Goal: Book appointment/travel/reservation

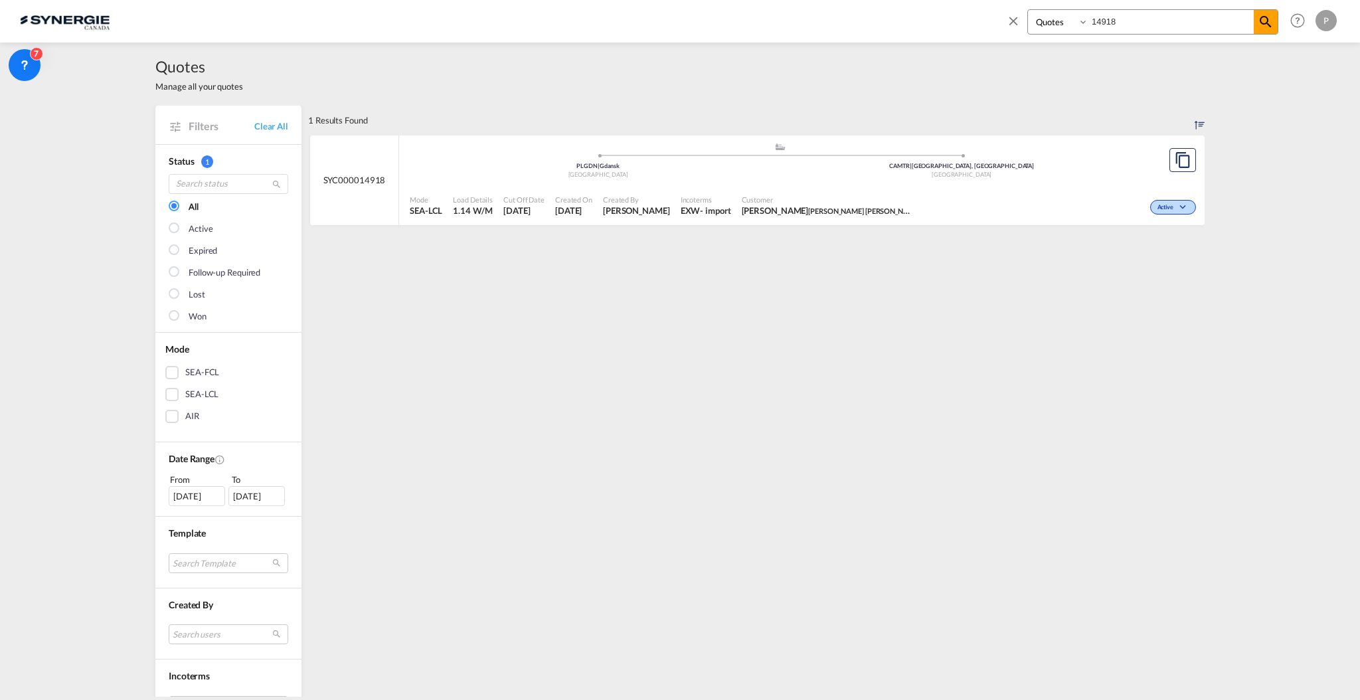
select select "Quotes"
drag, startPoint x: 1128, startPoint y: 9, endPoint x: 1125, endPoint y: 17, distance: 8.6
click at [1128, 10] on input "14918" at bounding box center [1170, 21] width 165 height 23
click at [1125, 18] on input "14918" at bounding box center [1170, 21] width 165 height 23
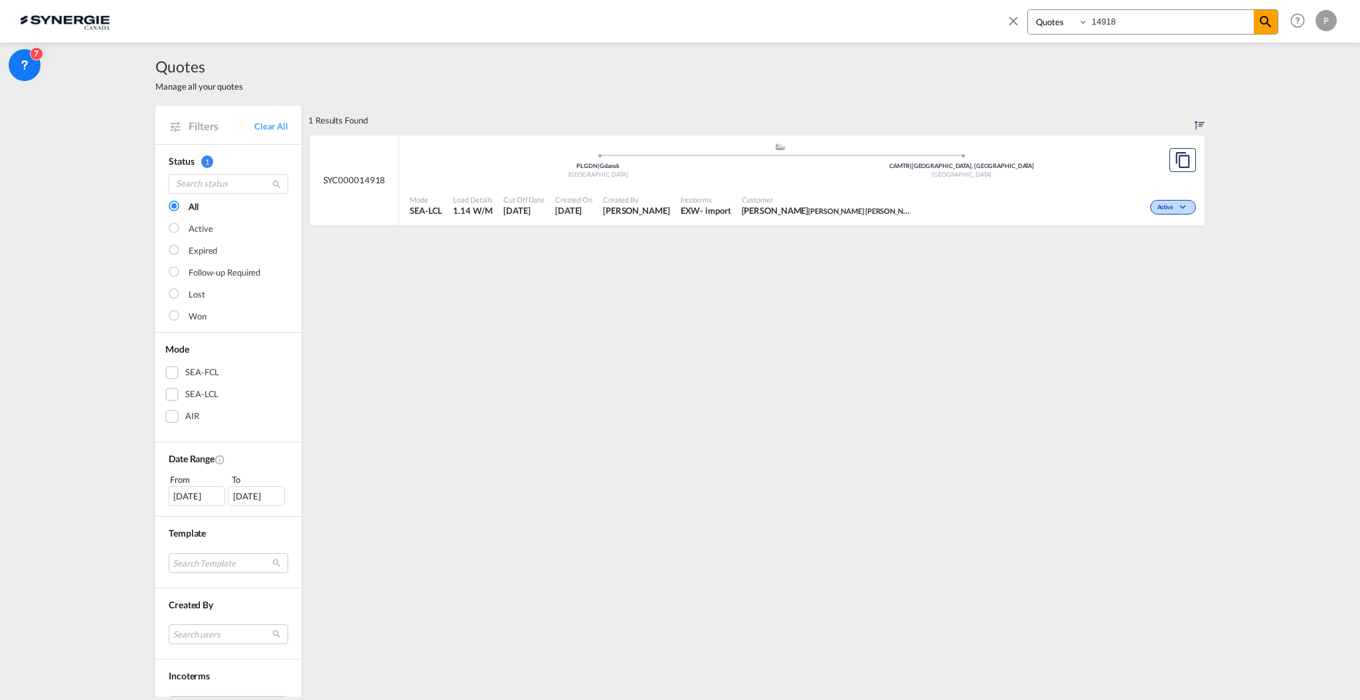
paste input "SYC000015243"
type input "SYC000015243"
click at [1266, 18] on md-icon "icon-magnify" at bounding box center [1266, 22] width 16 height 16
click at [997, 190] on div "Active" at bounding box center [1059, 205] width 279 height 33
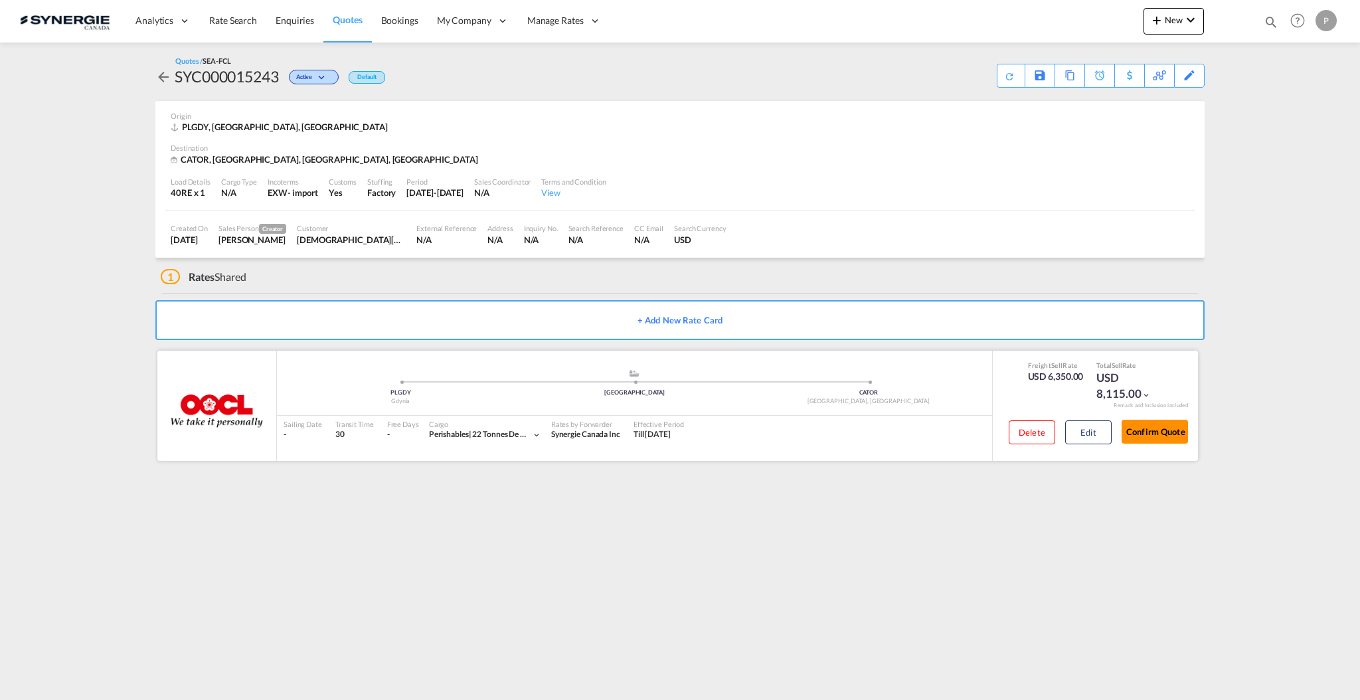
click at [1166, 434] on button "Confirm Quote" at bounding box center [1155, 432] width 66 height 24
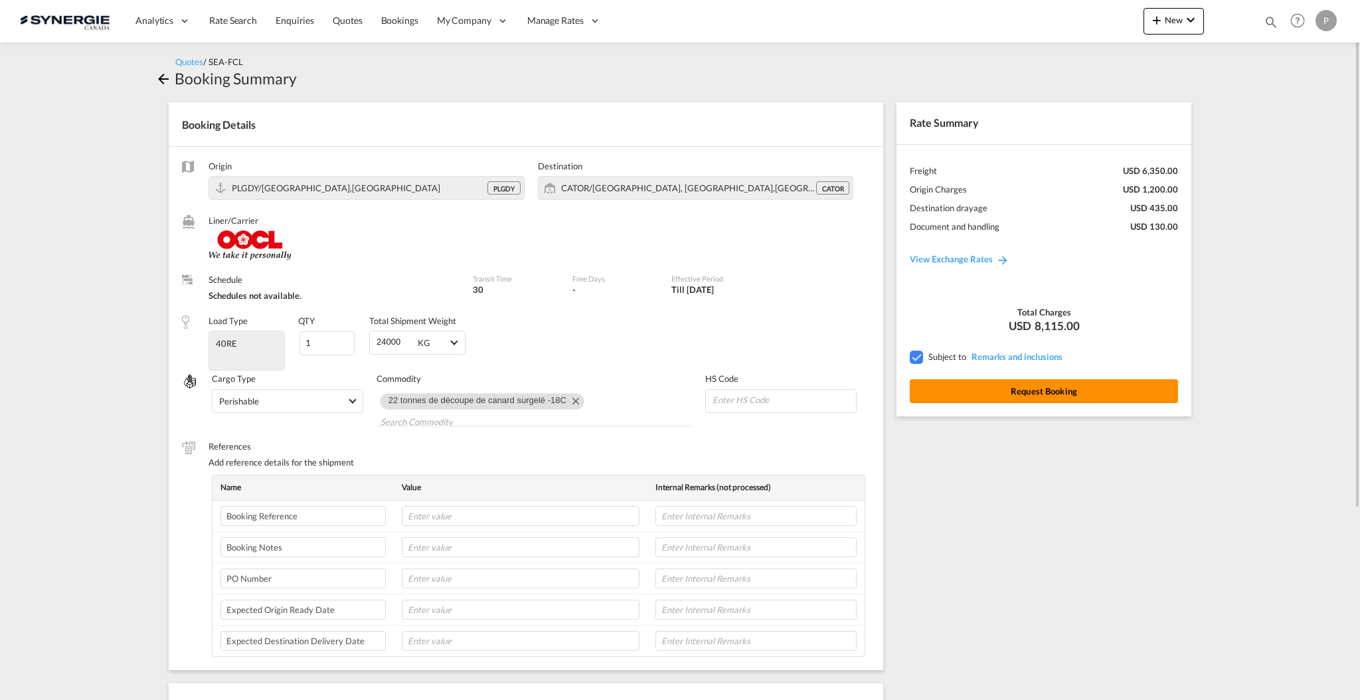
click at [1008, 389] on button "Request Booking" at bounding box center [1044, 391] width 268 height 24
